Goal: Transaction & Acquisition: Book appointment/travel/reservation

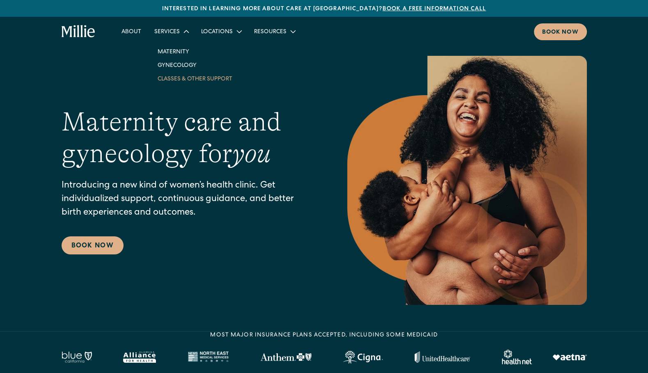
click at [184, 76] on link "Classes & Other Support" at bounding box center [195, 79] width 88 height 14
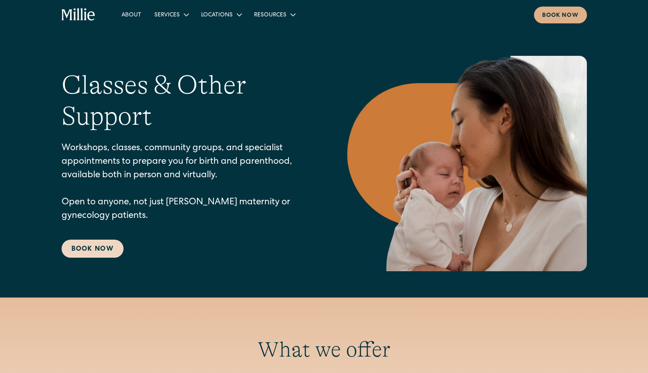
click at [103, 252] on link "Book Now" at bounding box center [93, 249] width 62 height 18
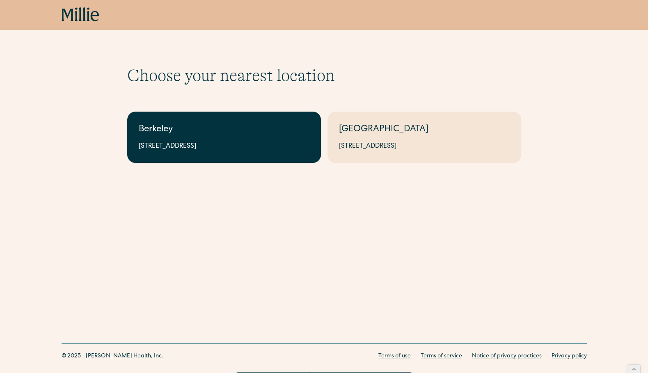
click at [282, 149] on div "2999 Regent St, Suite 524, Berkeley, CA 94705" at bounding box center [224, 147] width 171 height 10
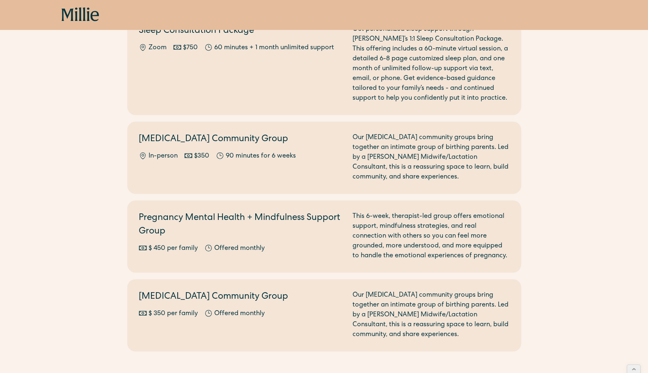
scroll to position [944, 0]
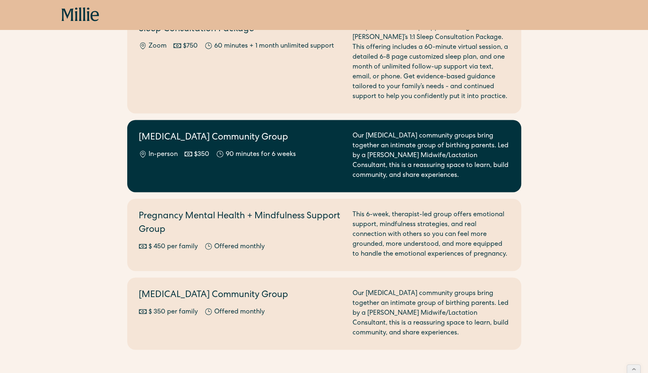
click at [289, 153] on div "Postpartum Community Group In-person $350 90 minutes for 6 weeks" at bounding box center [241, 155] width 204 height 49
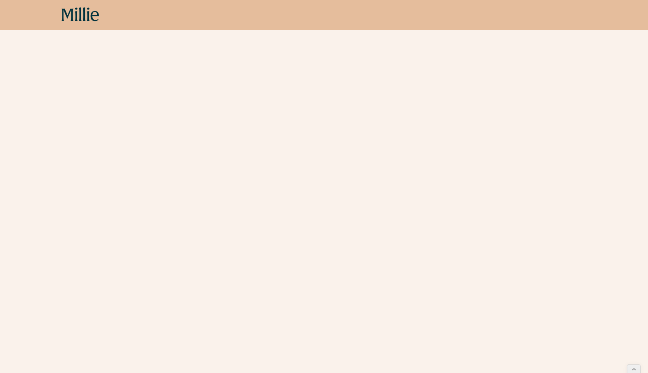
scroll to position [352, 0]
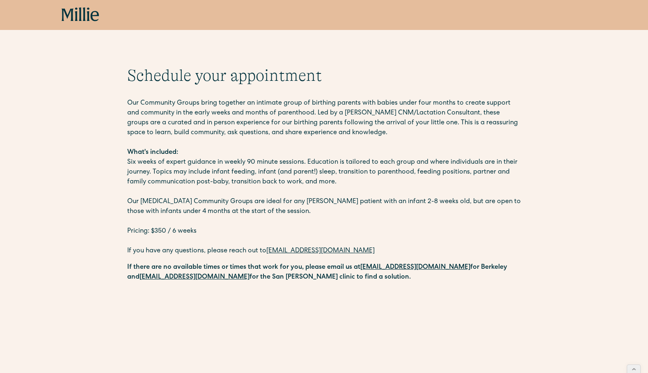
scroll to position [86, 0]
